Goal: Information Seeking & Learning: Learn about a topic

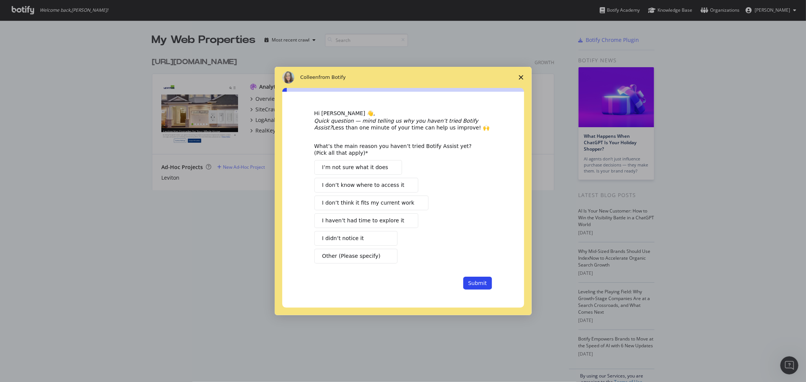
click at [519, 74] on span "Close survey" at bounding box center [520, 77] width 21 height 21
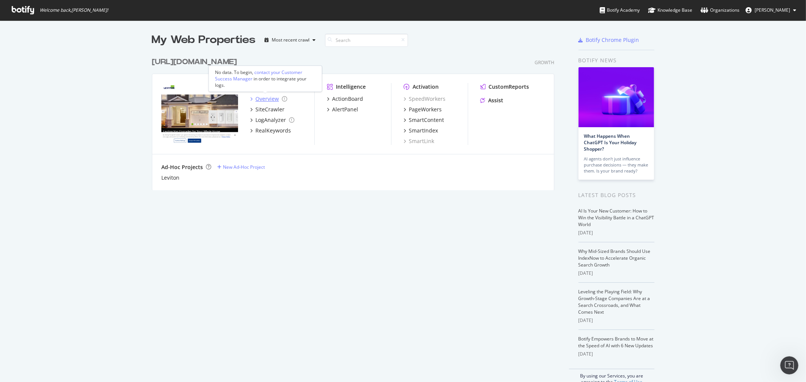
click at [256, 99] on div "Overview" at bounding box center [266, 99] width 23 height 8
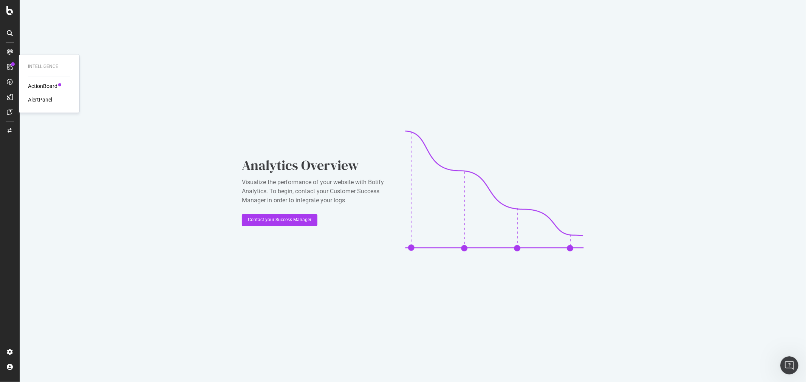
click at [32, 85] on div "ActionBoard" at bounding box center [42, 87] width 29 height 8
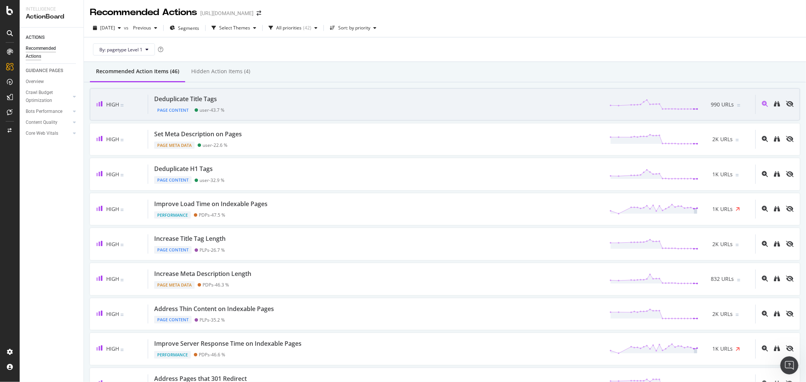
click at [310, 112] on div "Deduplicate Title Tags Page Content user - 43.7 % 990 URLs" at bounding box center [451, 104] width 607 height 19
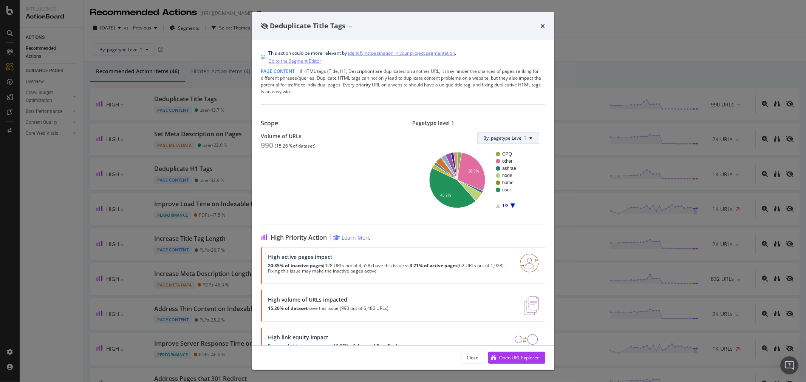
click at [522, 138] on button "By: pagetype Level 1" at bounding box center [508, 138] width 62 height 12
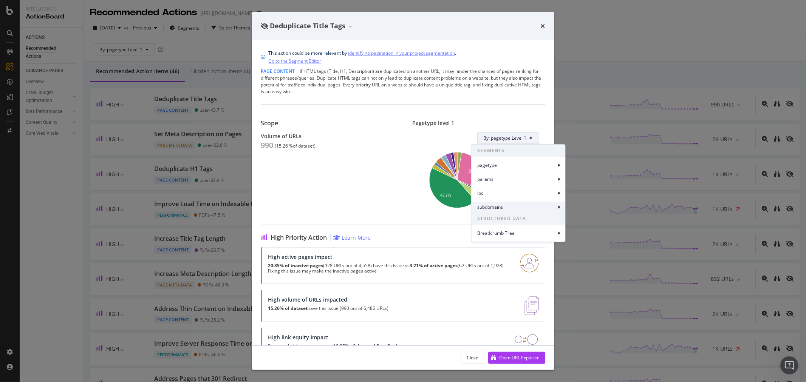
click at [500, 209] on span "subdomains" at bounding box center [516, 207] width 79 height 7
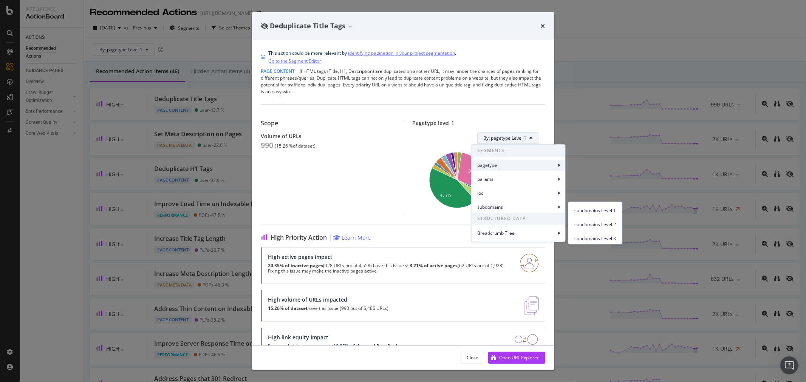
click at [499, 171] on div "pagetype" at bounding box center [518, 165] width 94 height 11
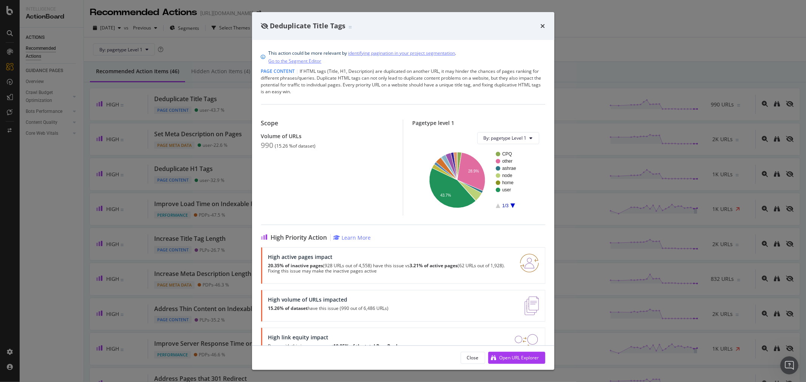
click at [408, 213] on div "Pagetype level 1 By: pagetype Level 1 CPQ other ashrae node home user 1/3 28.9%…" at bounding box center [474, 168] width 142 height 96
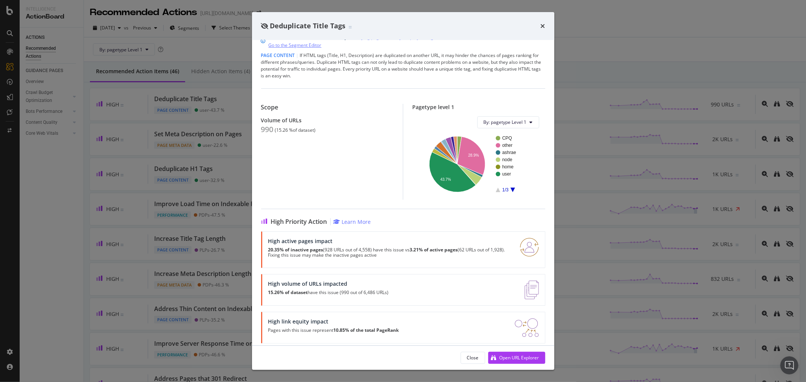
scroll to position [23, 0]
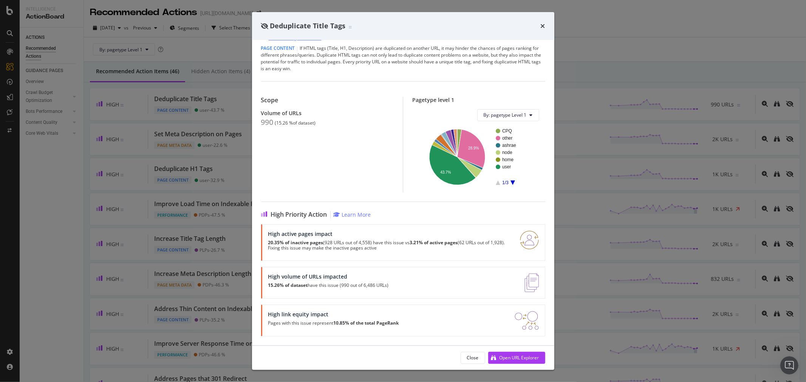
click at [595, 50] on div "Deduplicate Title Tags This action could be more relevant by identifying pagina…" at bounding box center [403, 191] width 806 height 382
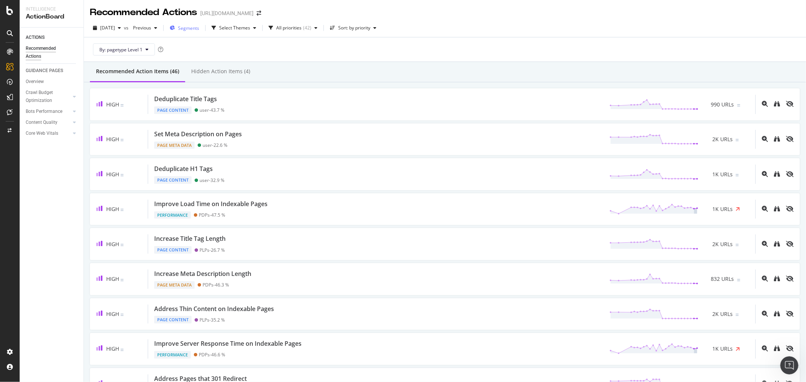
click at [199, 29] on span "Segments" at bounding box center [188, 28] width 21 height 6
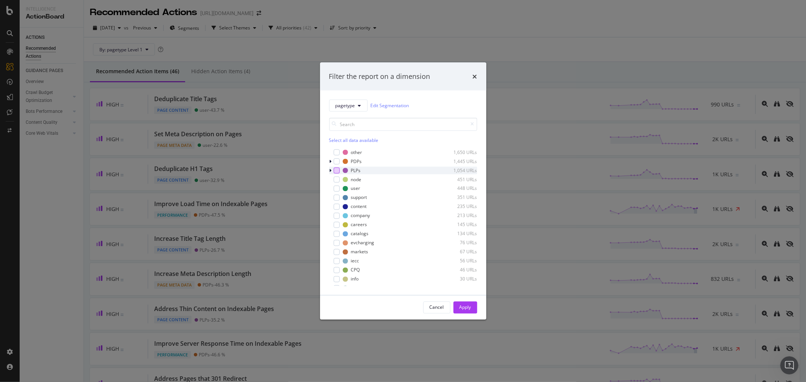
click at [338, 172] on div "modal" at bounding box center [337, 170] width 6 height 6
click at [461, 307] on div "Apply" at bounding box center [465, 307] width 12 height 6
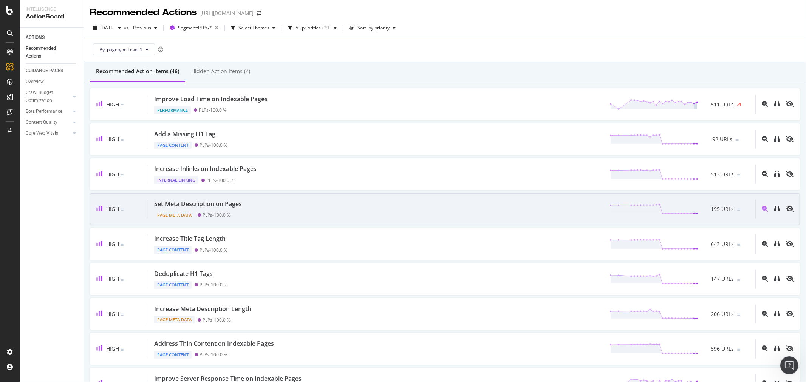
click at [293, 203] on div "Set Meta Description on Pages Page Meta Data PLPs - 100.0 % 195 URLs" at bounding box center [451, 209] width 607 height 19
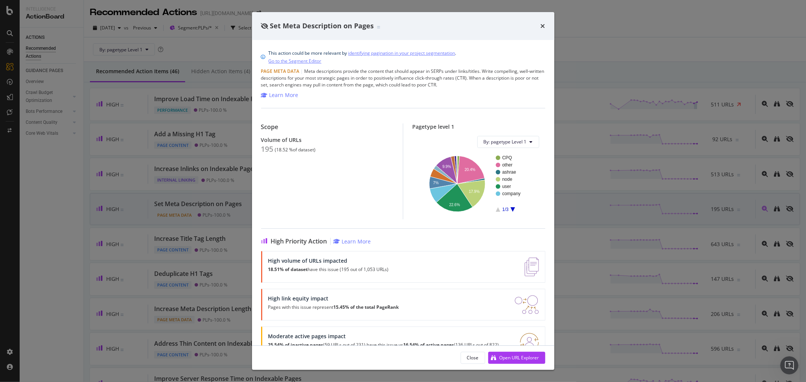
scroll to position [27, 0]
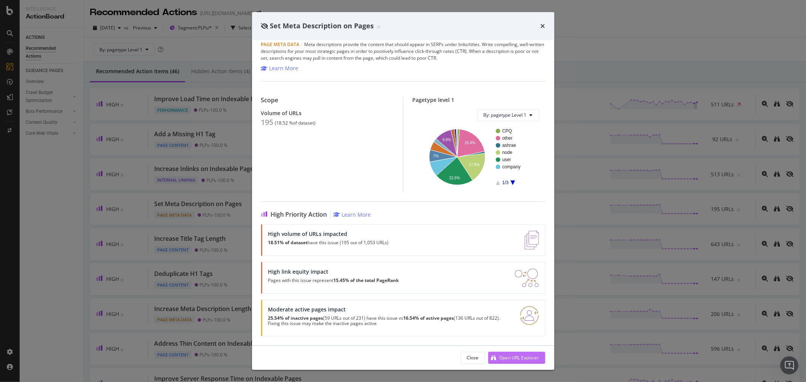
click at [522, 355] on div "Open URL Explorer" at bounding box center [519, 358] width 40 height 6
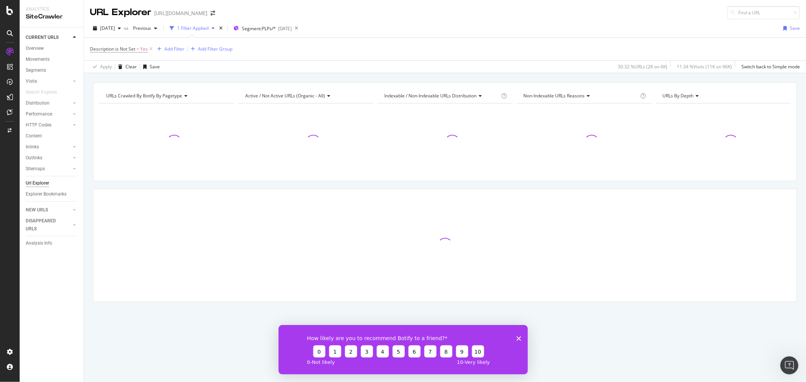
click at [519, 338] on icon "Close survey" at bounding box center [518, 338] width 5 height 5
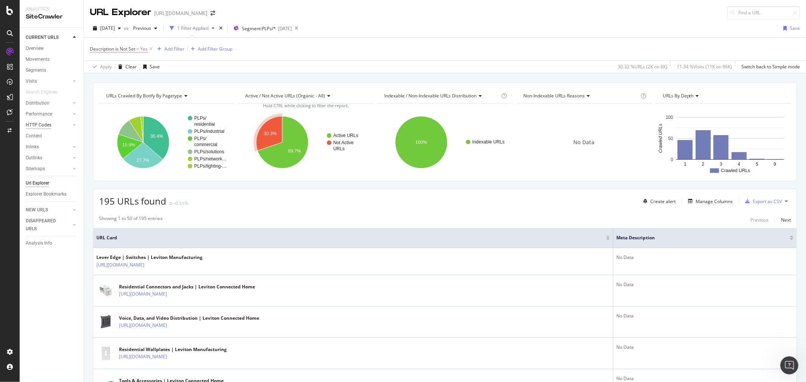
click at [38, 125] on div "HTTP Codes" at bounding box center [39, 125] width 26 height 8
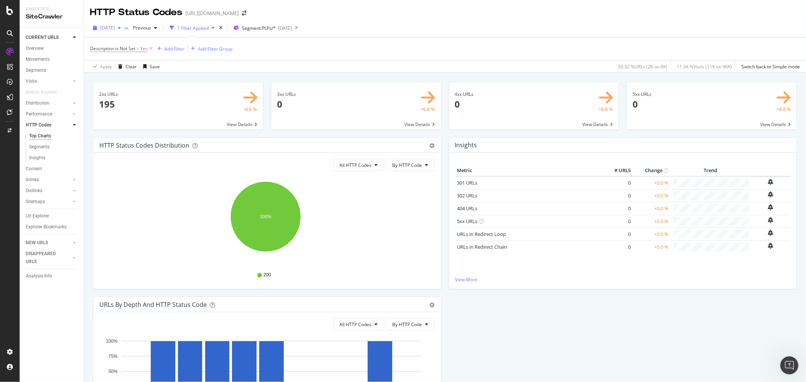
click at [121, 27] on icon "button" at bounding box center [119, 28] width 3 height 5
click at [131, 100] on div "2025 Jan. 29th" at bounding box center [120, 97] width 39 height 7
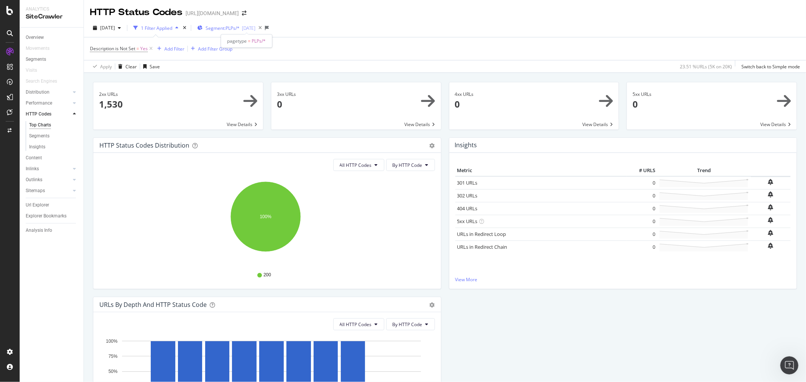
click at [255, 27] on div "2025-01-28" at bounding box center [249, 28] width 14 height 6
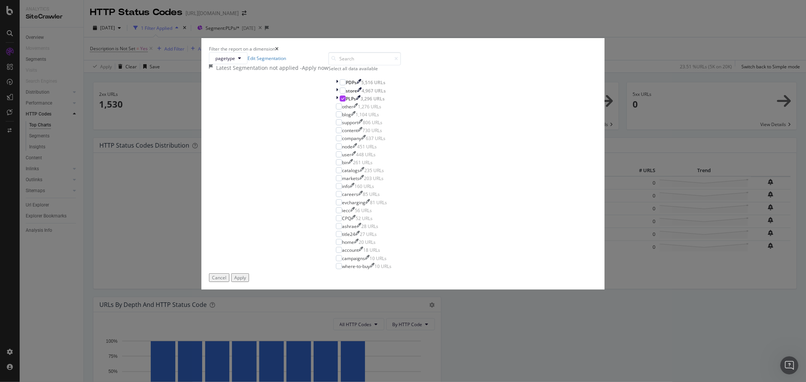
click at [286, 28] on div "Filter the report on a dimension pagetype Edit Segmentation Latest Segmentation…" at bounding box center [403, 191] width 806 height 382
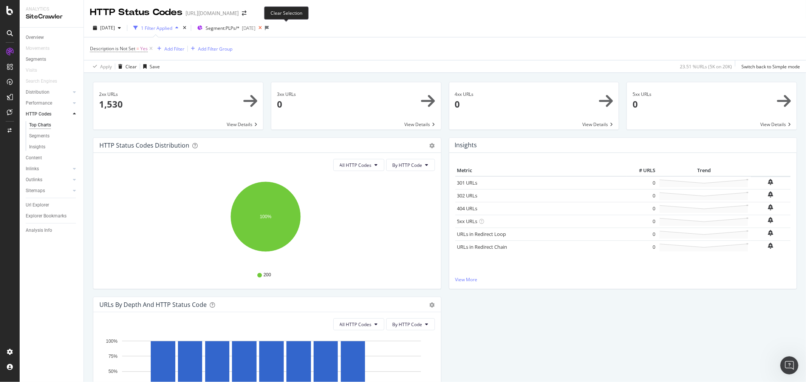
click at [265, 29] on icon at bounding box center [259, 28] width 9 height 11
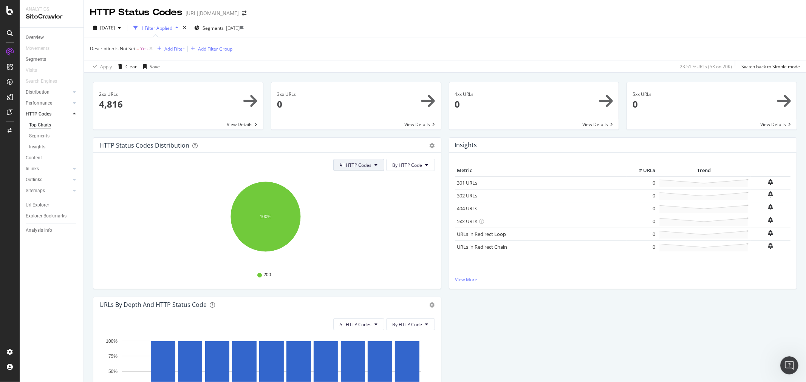
click at [353, 165] on span "All HTTP Codes" at bounding box center [356, 165] width 32 height 6
click at [356, 206] on span "Bad HTTP Codes" at bounding box center [356, 208] width 38 height 7
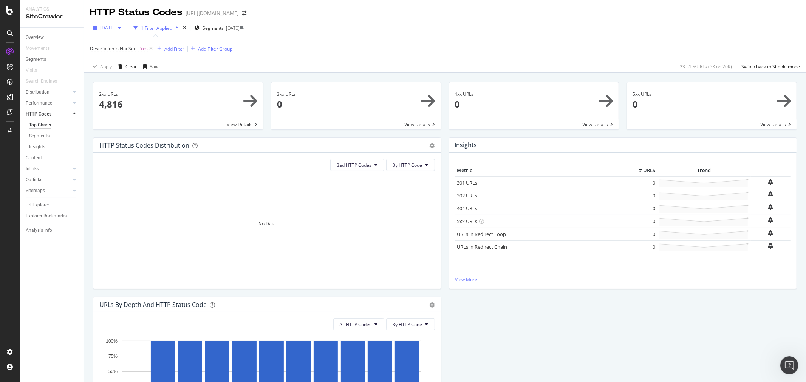
click at [115, 27] on span "2025 Jan. 29th" at bounding box center [107, 28] width 15 height 6
click at [138, 84] on div "21.8K URLs" at bounding box center [137, 83] width 23 height 7
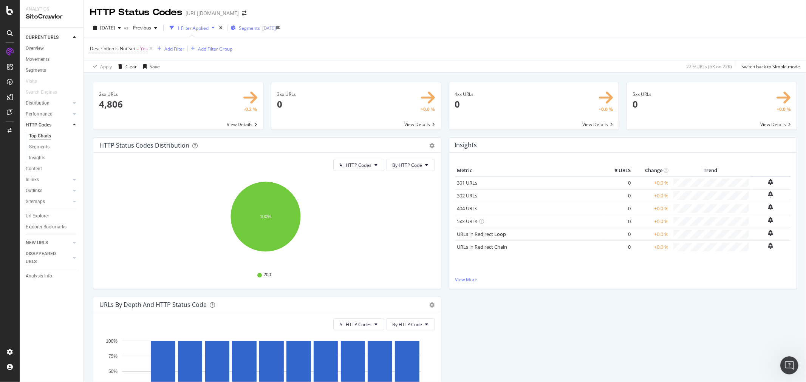
click at [276, 29] on div "2025-01-28" at bounding box center [269, 28] width 14 height 6
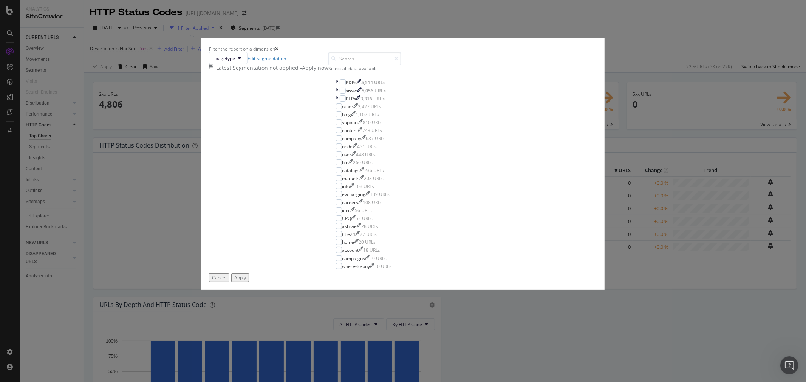
click at [278, 51] on icon "times" at bounding box center [276, 49] width 3 height 5
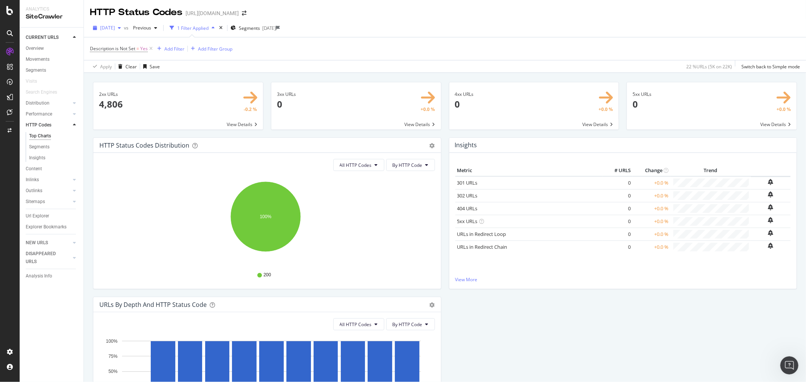
click at [124, 26] on div "button" at bounding box center [119, 28] width 9 height 5
click at [136, 55] on div "[DATE]" at bounding box center [122, 55] width 42 height 7
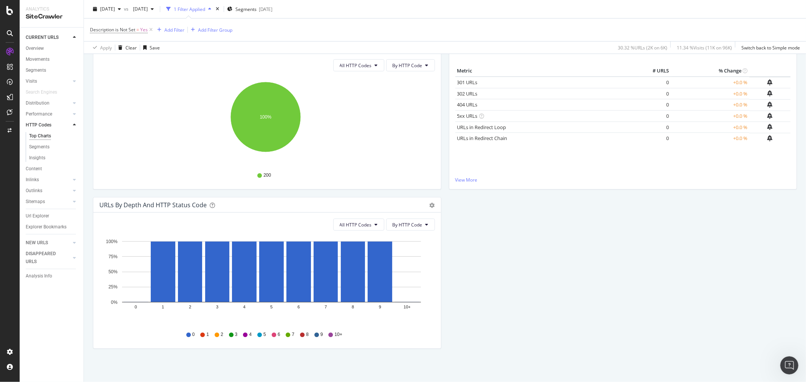
scroll to position [101, 0]
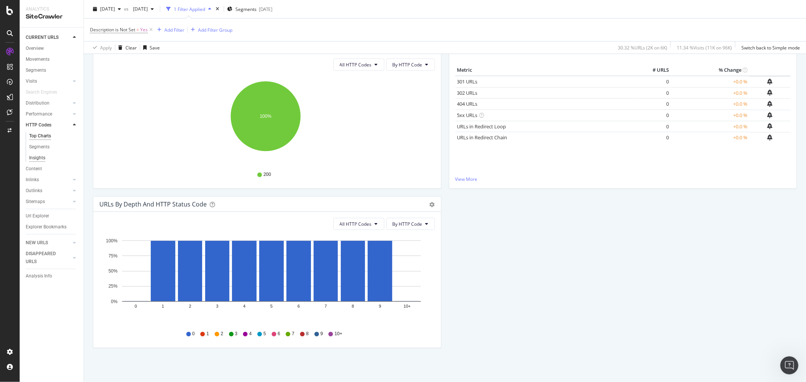
click at [40, 161] on div "Insights" at bounding box center [37, 158] width 16 height 8
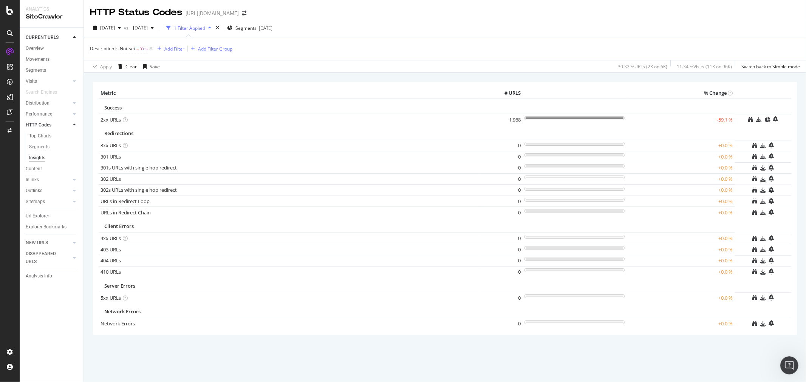
click at [153, 46] on icon at bounding box center [151, 49] width 6 height 8
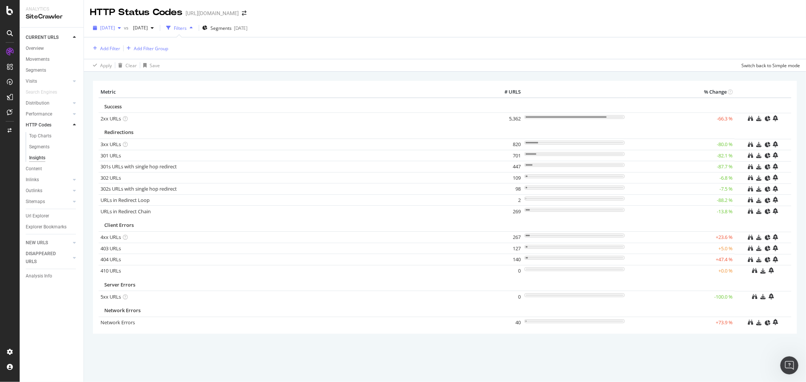
click at [115, 31] on span "[DATE]" at bounding box center [107, 28] width 15 height 6
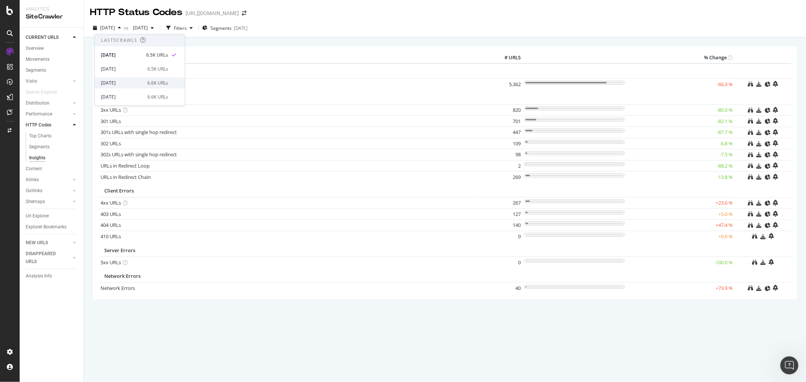
scroll to position [110, 0]
click at [122, 96] on div "2025 Jan. 29th" at bounding box center [120, 97] width 39 height 7
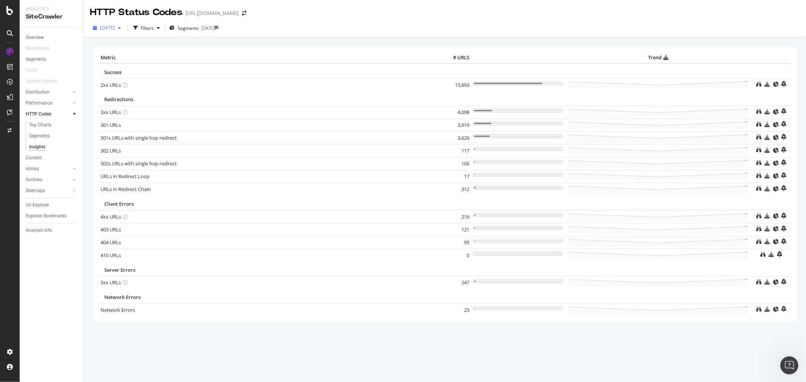
click at [112, 29] on span "2025 Jan. 29th" at bounding box center [107, 28] width 15 height 6
click at [114, 57] on div "[DATE]" at bounding box center [112, 55] width 23 height 7
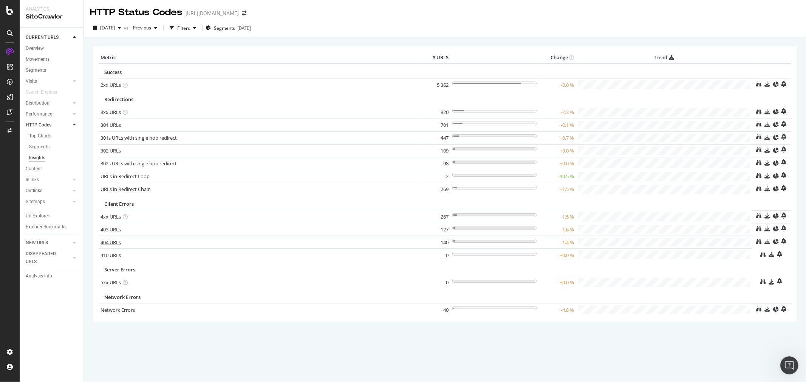
click at [103, 240] on link "404 URLs" at bounding box center [110, 242] width 20 height 7
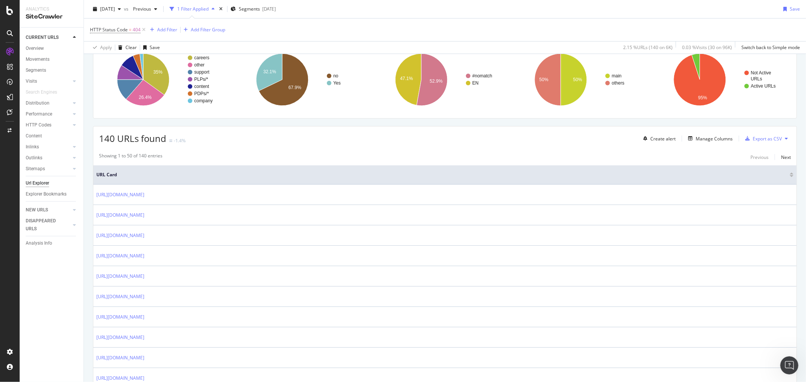
scroll to position [84, 0]
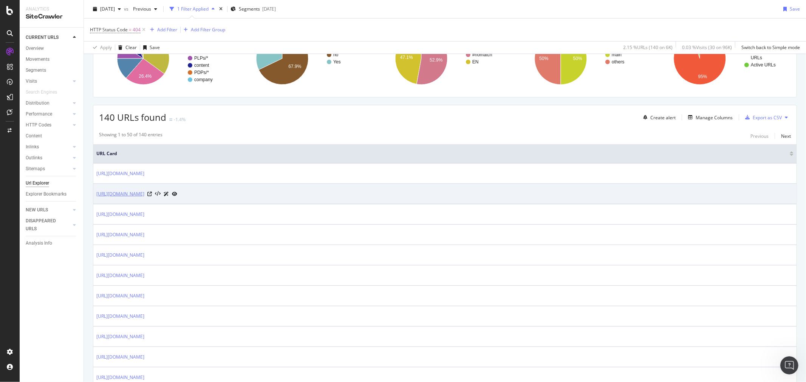
click at [128, 193] on link "https://leviton.com/products/residential/gfci/gfci---smart-gfci" at bounding box center [120, 194] width 48 height 8
click at [152, 193] on icon at bounding box center [149, 194] width 5 height 5
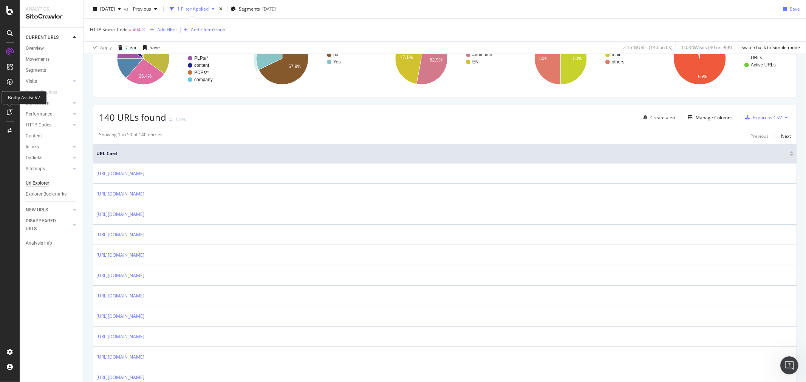
click at [9, 112] on icon at bounding box center [10, 112] width 6 height 6
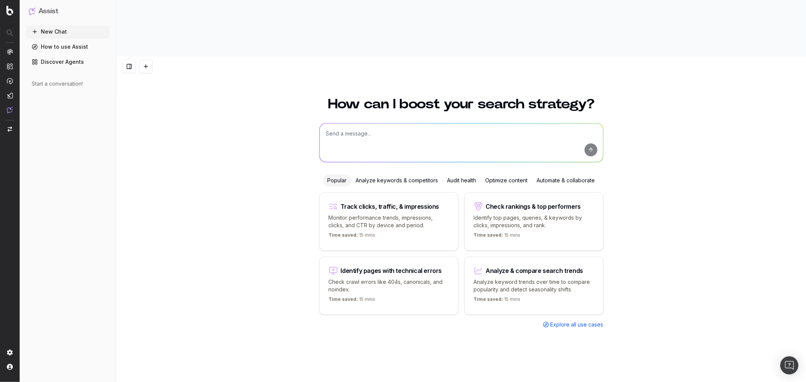
click at [469, 175] on div "Audit health" at bounding box center [462, 181] width 38 height 12
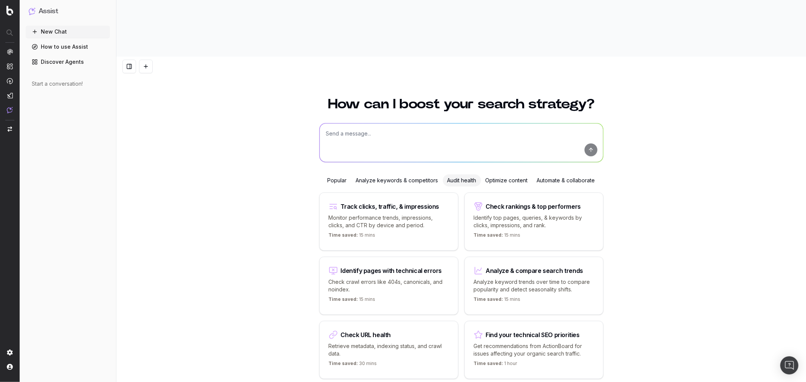
click at [507, 332] on div "Find your technical SEO priorities" at bounding box center [533, 335] width 94 height 6
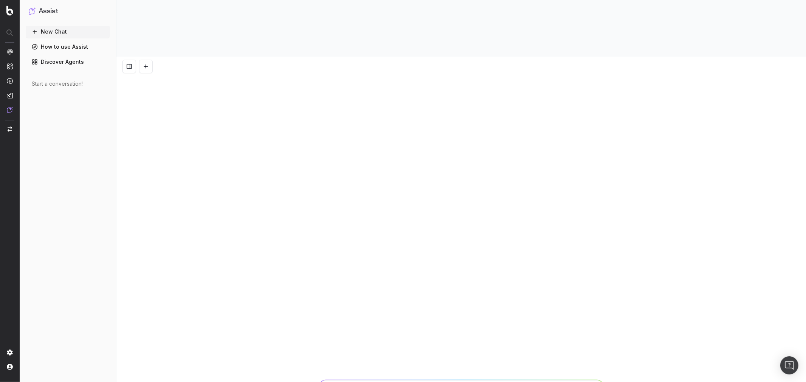
type textarea "What are my top issues concerning bad URLs"
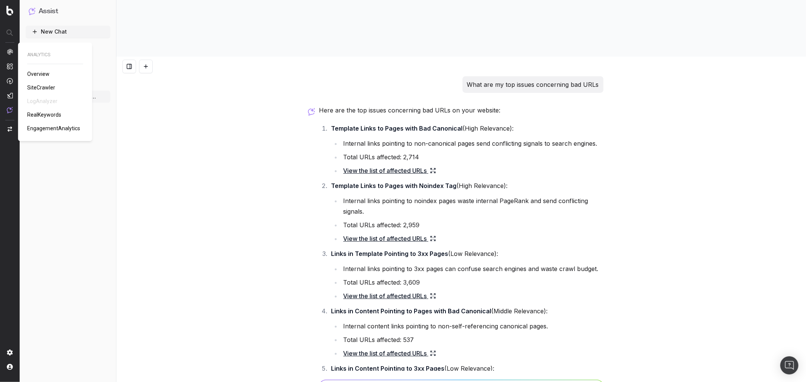
click at [41, 76] on span "Overview" at bounding box center [38, 74] width 22 height 6
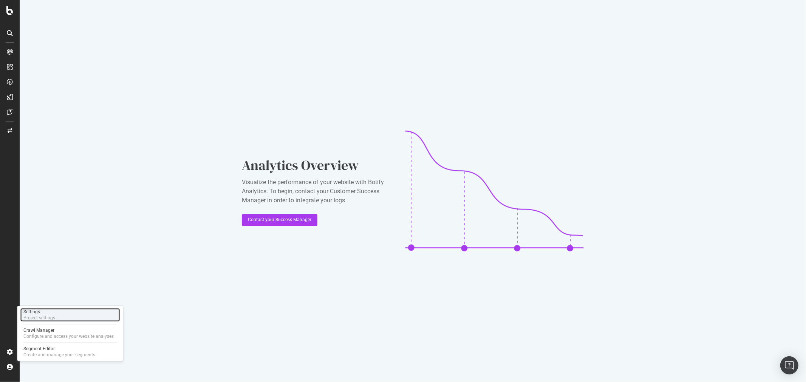
click at [30, 316] on div "Project settings" at bounding box center [39, 318] width 32 height 6
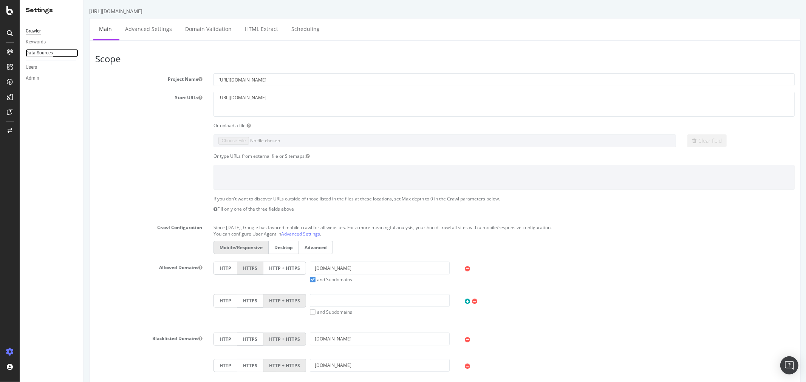
click at [44, 52] on div "Data Sources" at bounding box center [39, 53] width 27 height 8
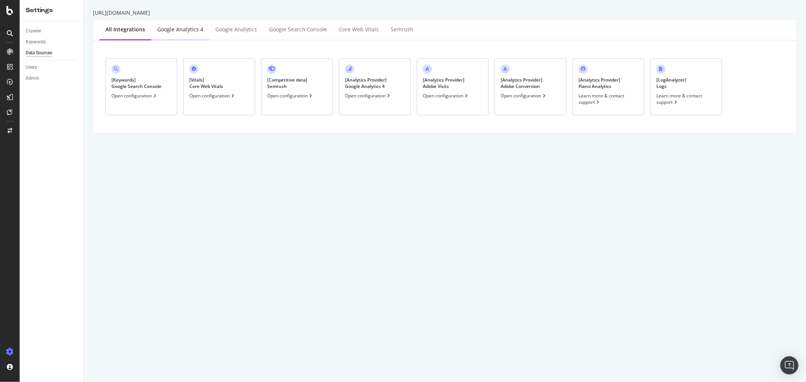
click at [187, 28] on div "Google Analytics 4" at bounding box center [180, 30] width 46 height 8
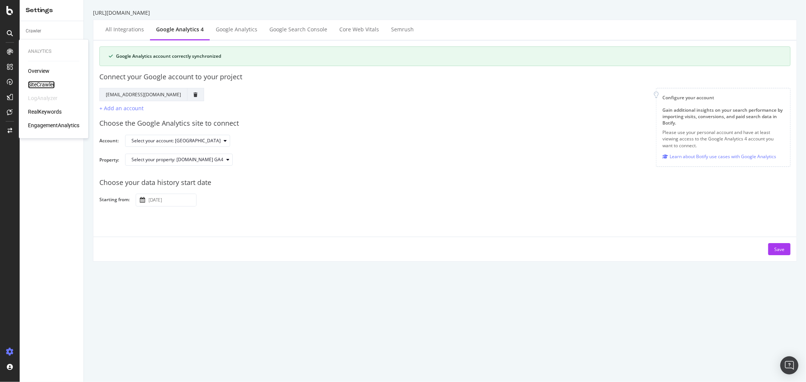
click at [42, 84] on div "SiteCrawler" at bounding box center [41, 85] width 27 height 8
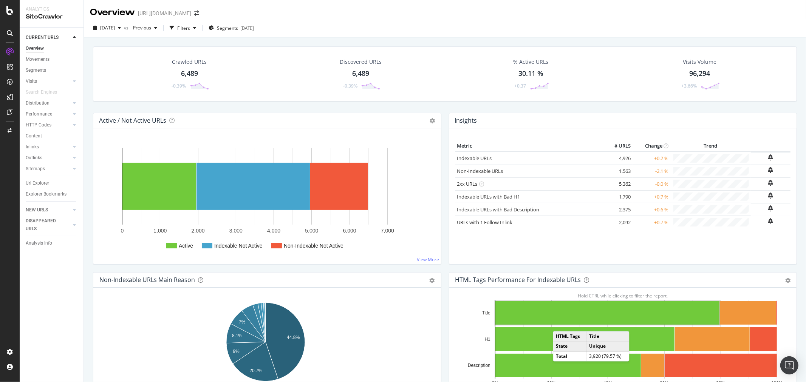
click at [420, 14] on div "Overview https://leviton.com/" at bounding box center [445, 9] width 722 height 19
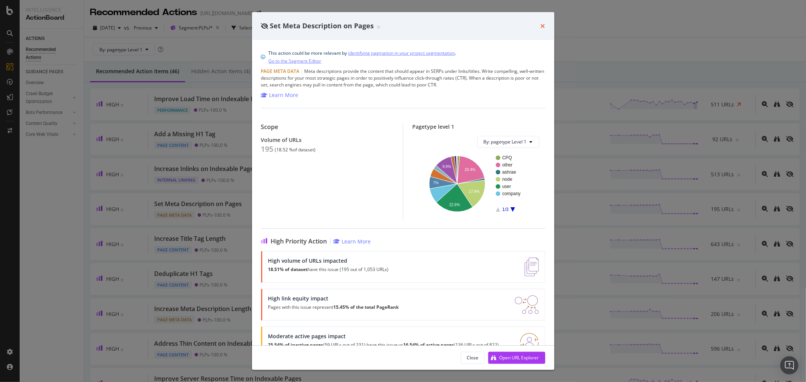
click at [542, 23] on icon "times" at bounding box center [543, 26] width 5 height 6
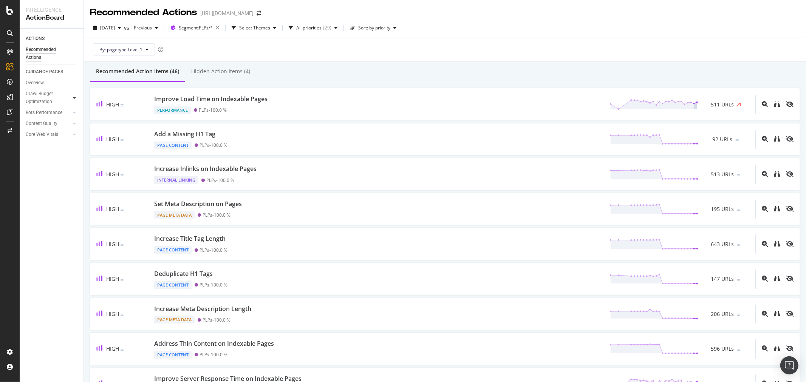
click at [71, 97] on div "Crawl Budget Optimization" at bounding box center [55, 97] width 58 height 19
click at [71, 97] on div at bounding box center [75, 98] width 8 height 8
click at [71, 179] on div at bounding box center [75, 180] width 8 height 8
click at [53, 122] on div "Bot Discovery Time" at bounding box center [48, 124] width 39 height 8
